Goal: Task Accomplishment & Management: Manage account settings

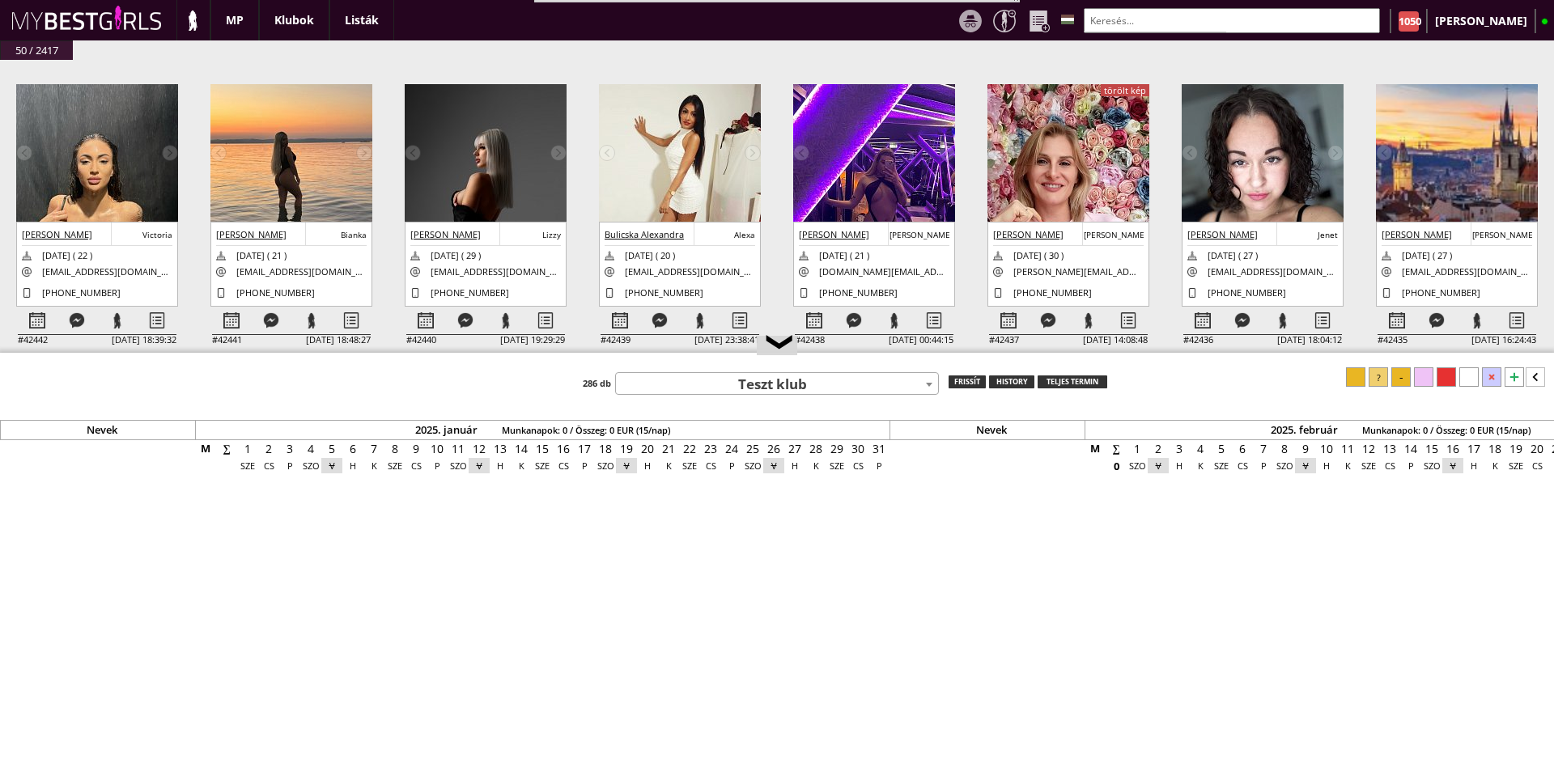
scroll to position [0, 6629]
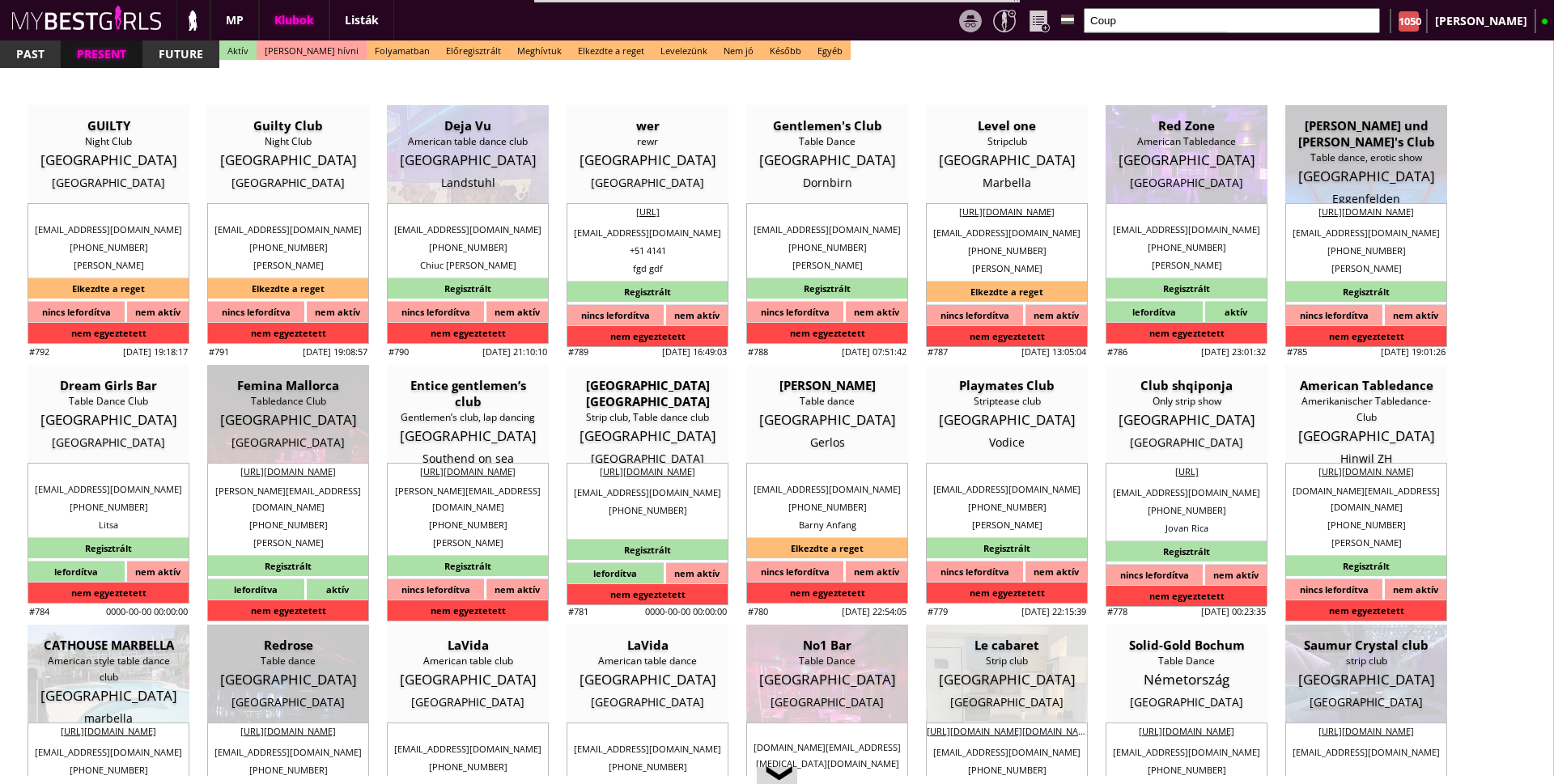
select select "reg"
select select "months"
select select "0"
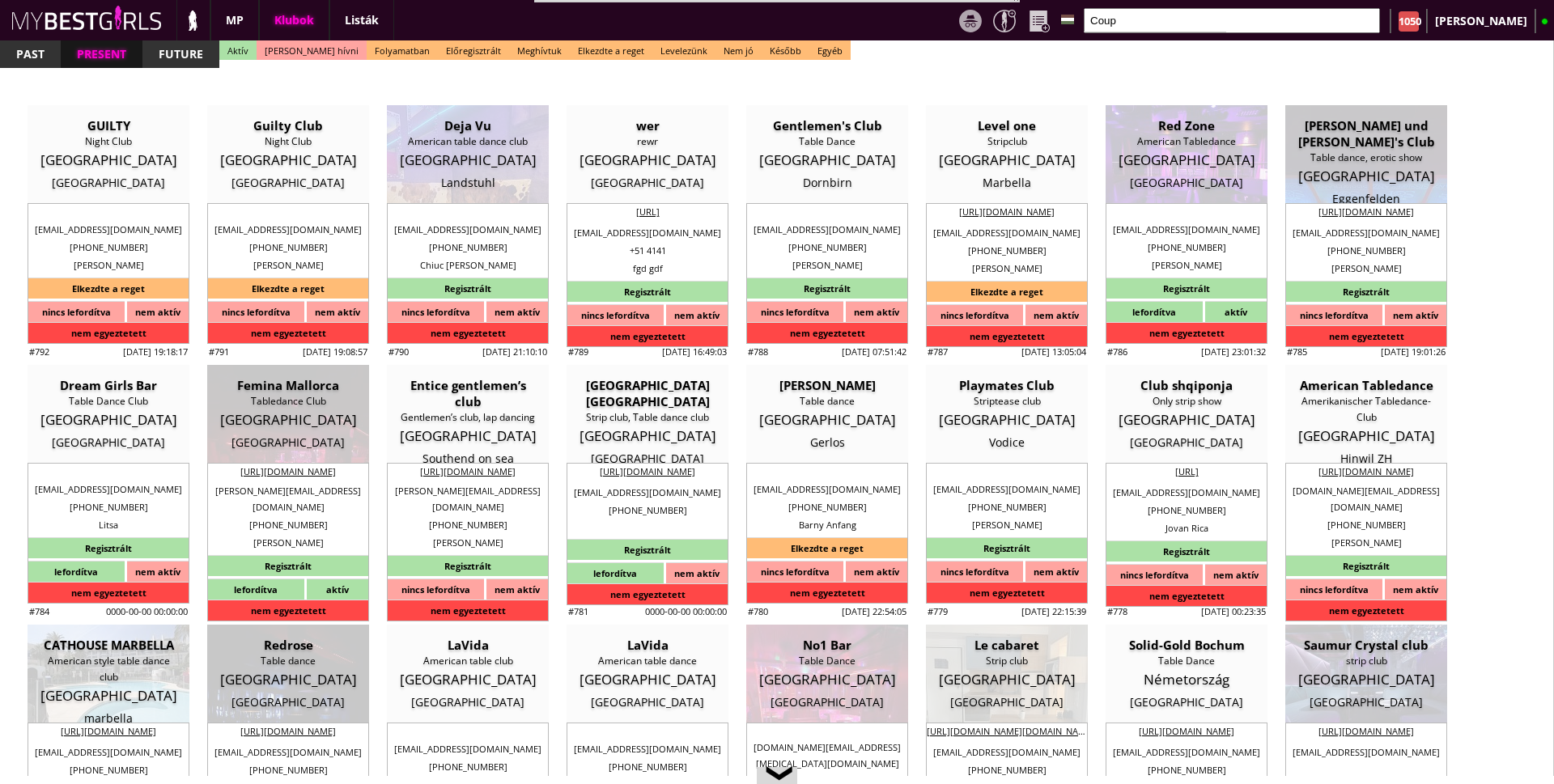
select select "0"
select select "last day"
